Goal: Find specific page/section: Find specific page/section

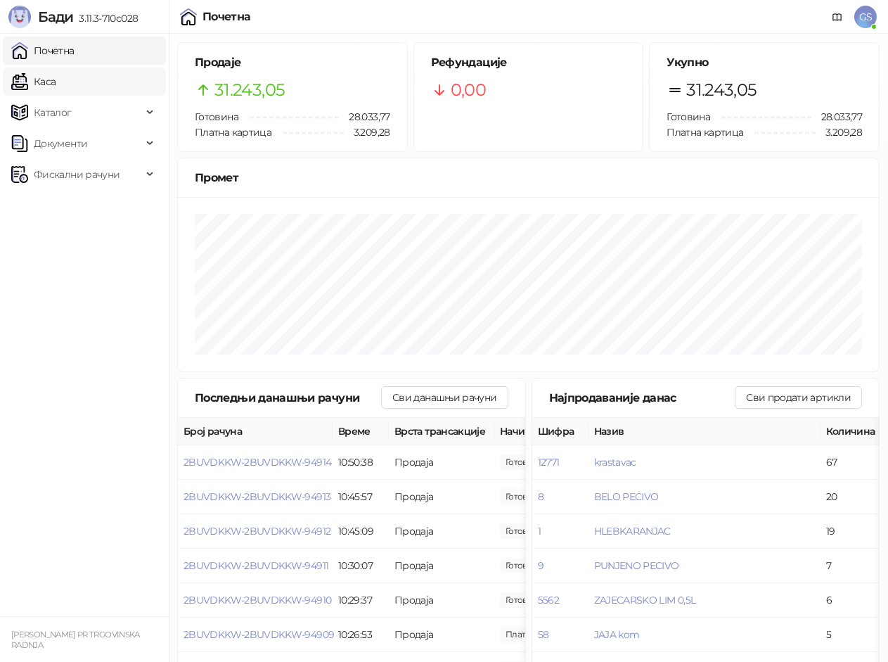
click at [56, 79] on link "Каса" at bounding box center [33, 82] width 44 height 28
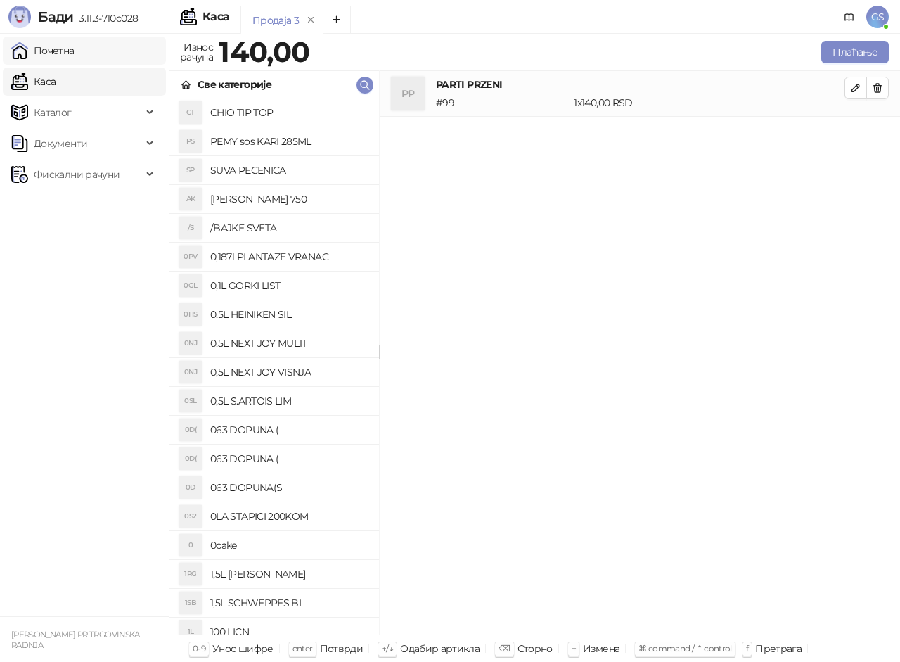
click at [75, 53] on link "Почетна" at bounding box center [42, 51] width 63 height 28
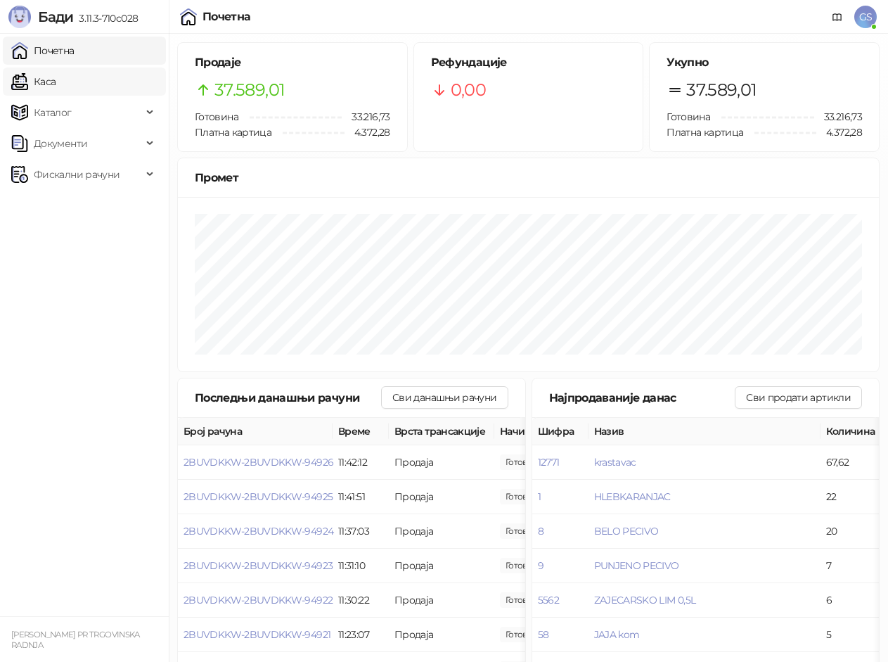
click at [56, 76] on link "Каса" at bounding box center [33, 82] width 44 height 28
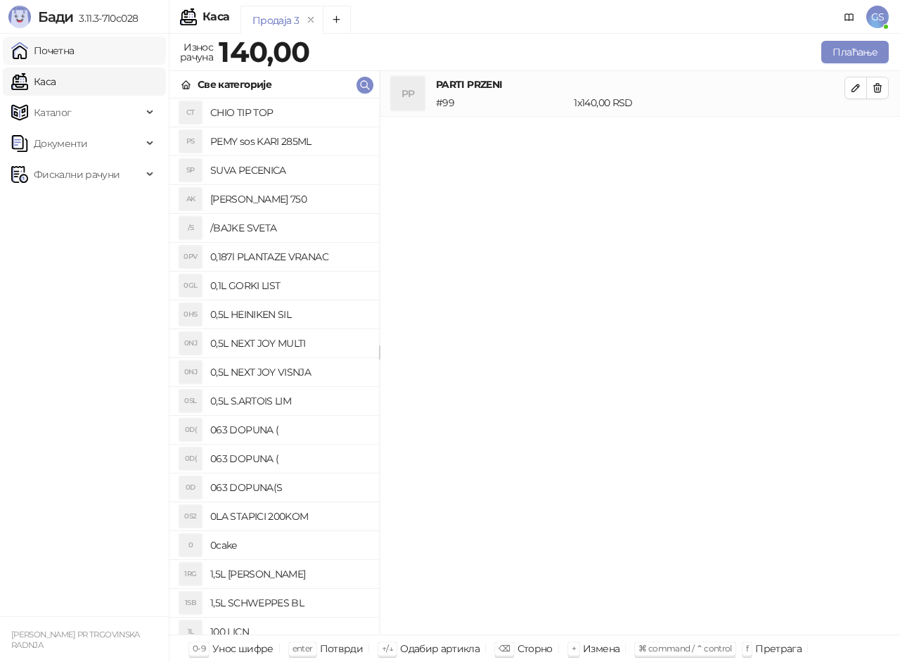
click at [75, 51] on link "Почетна" at bounding box center [42, 51] width 63 height 28
